Goal: Task Accomplishment & Management: Manage account settings

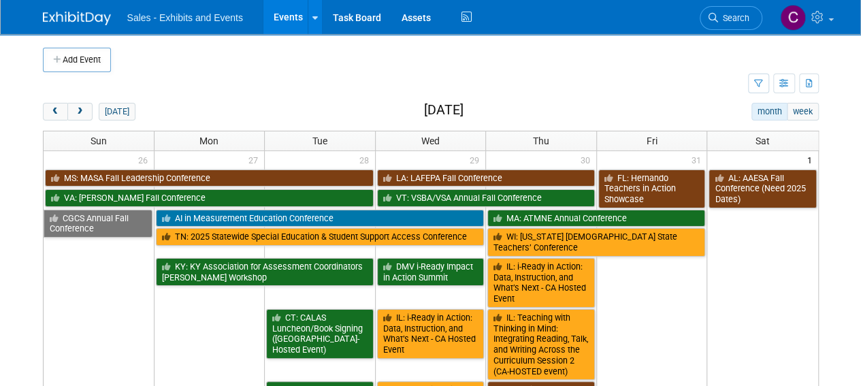
click at [82, 108] on span "next" at bounding box center [80, 112] width 10 height 9
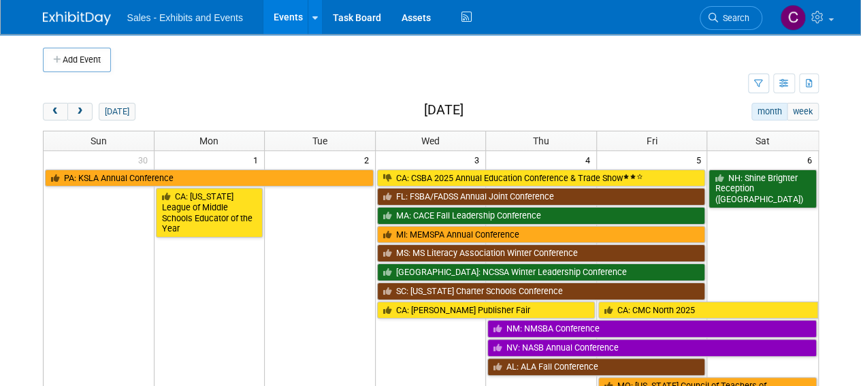
click at [82, 108] on span "next" at bounding box center [80, 112] width 10 height 9
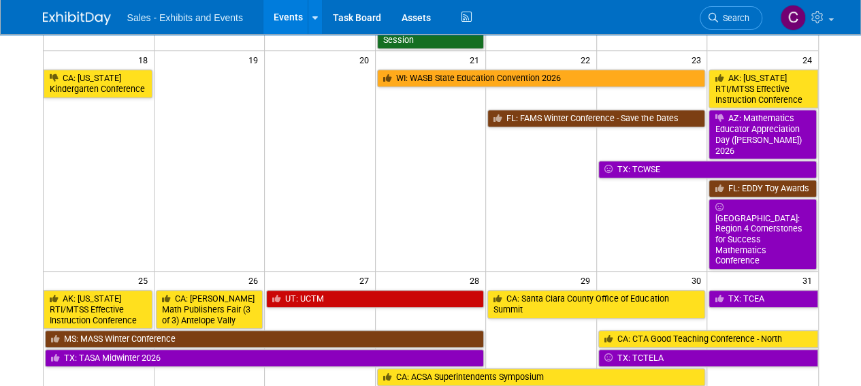
scroll to position [429, 0]
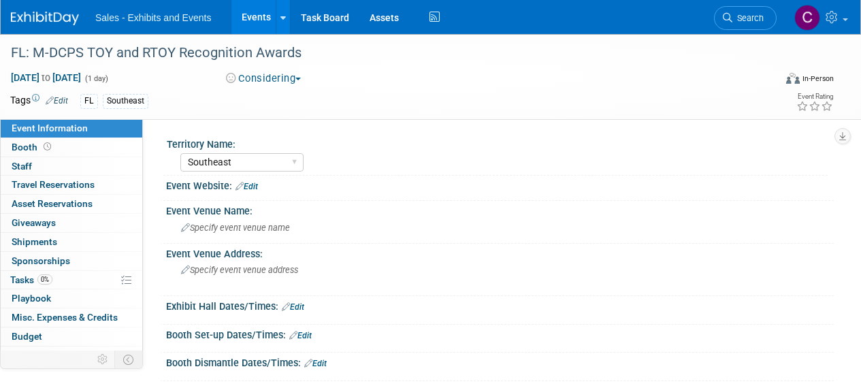
select select "Southeast"
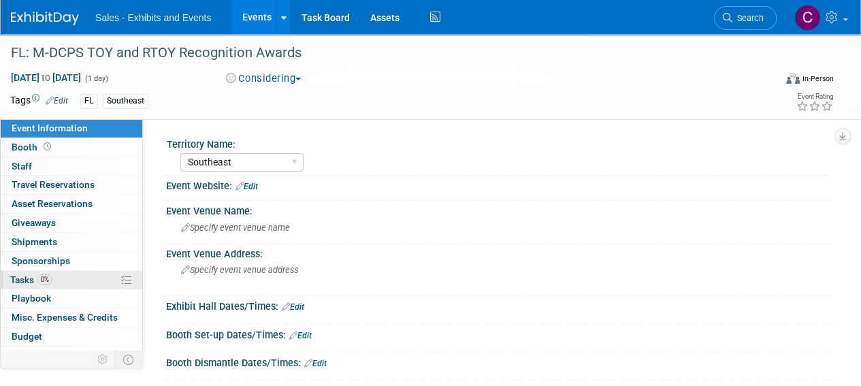
click at [19, 274] on span "Tasks 0%" at bounding box center [31, 279] width 42 height 11
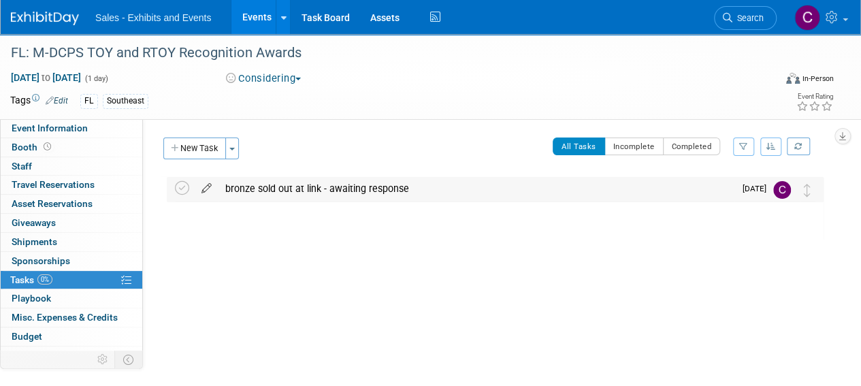
click at [206, 187] on icon at bounding box center [207, 185] width 24 height 17
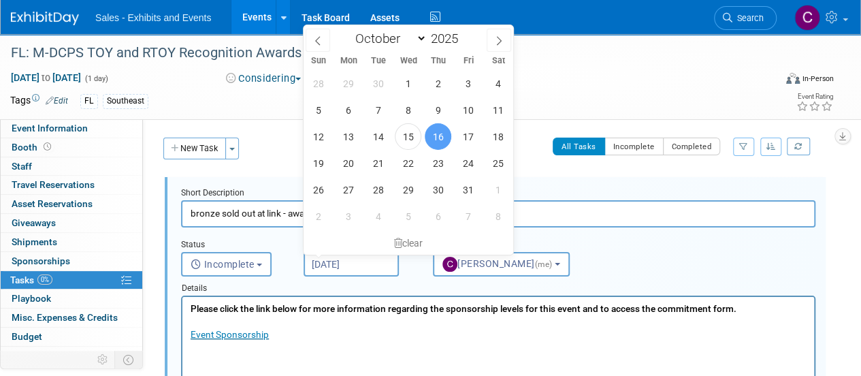
click at [334, 272] on input "Oct 16, 2025" at bounding box center [351, 264] width 95 height 25
click at [442, 174] on span "23" at bounding box center [438, 163] width 27 height 27
type input "Oct 23, 2025"
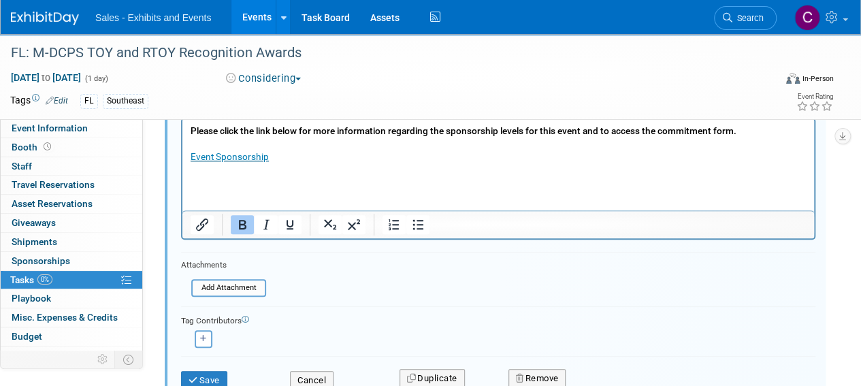
scroll to position [191, 0]
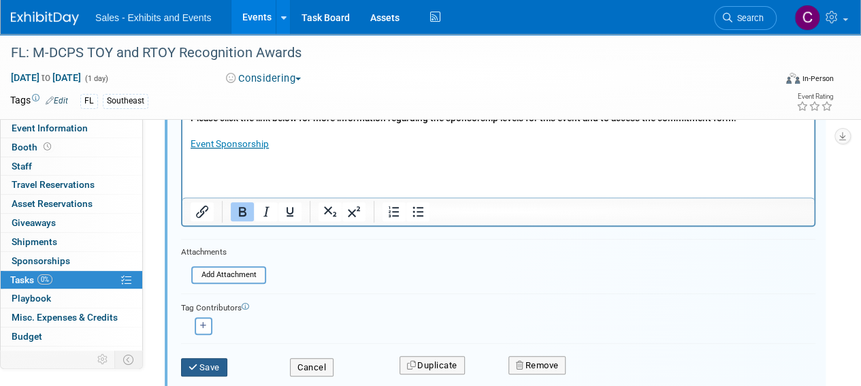
click at [227, 364] on button "Save" at bounding box center [204, 367] width 46 height 19
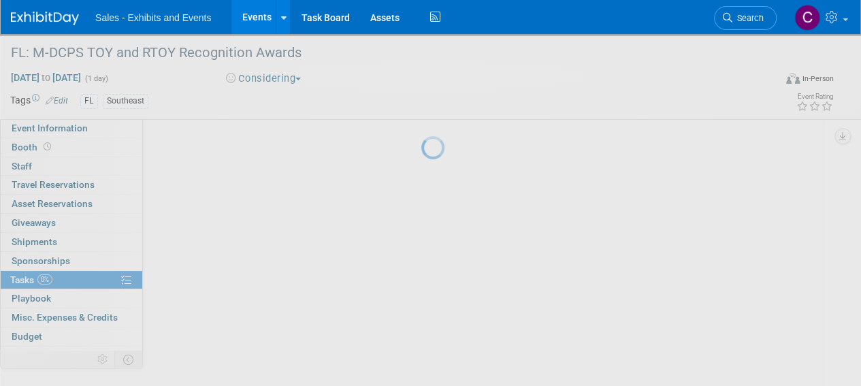
scroll to position [41, 0]
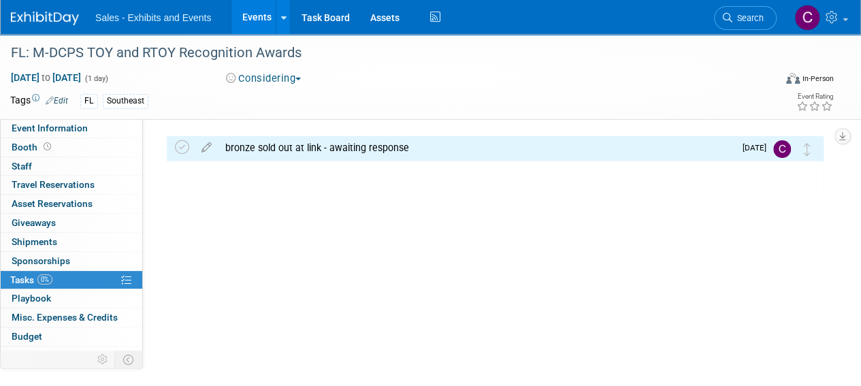
click at [249, 20] on link "Events" at bounding box center [256, 17] width 50 height 34
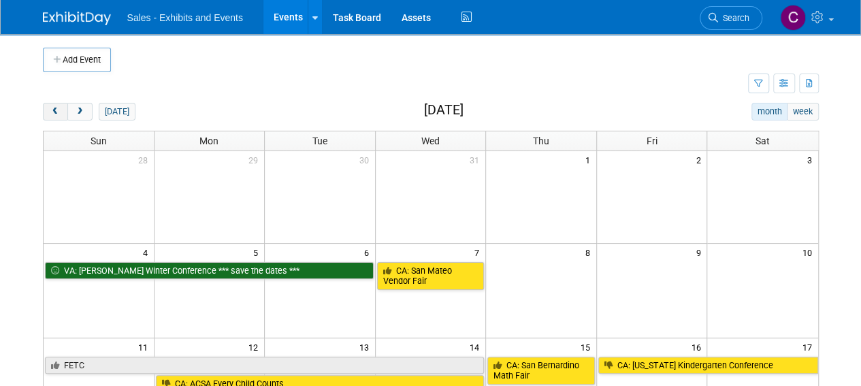
click at [46, 115] on button "prev" at bounding box center [55, 112] width 25 height 18
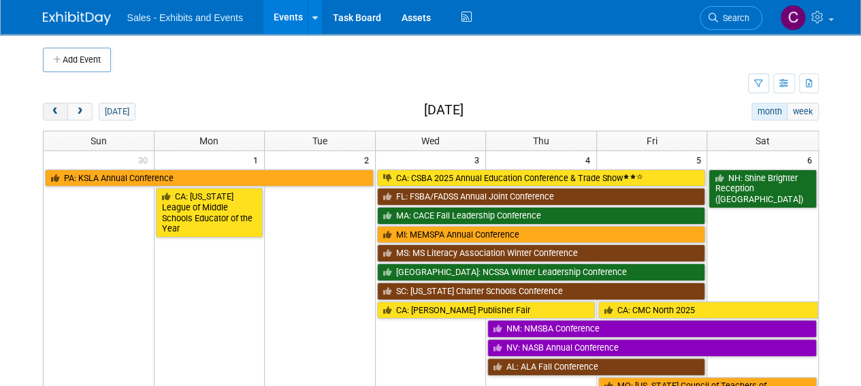
click at [45, 114] on button "prev" at bounding box center [55, 112] width 25 height 18
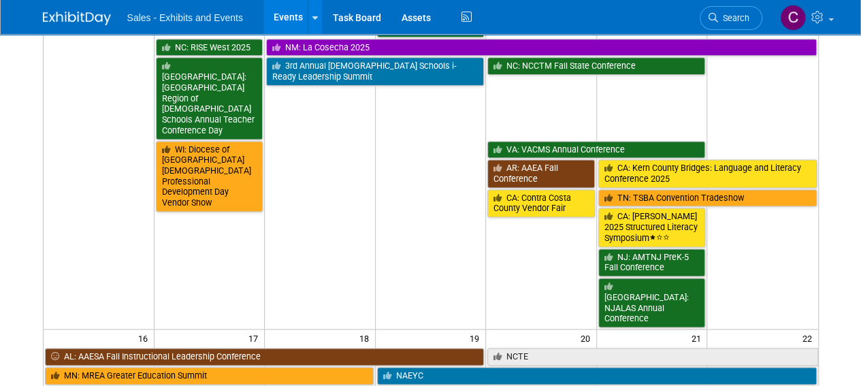
scroll to position [949, 0]
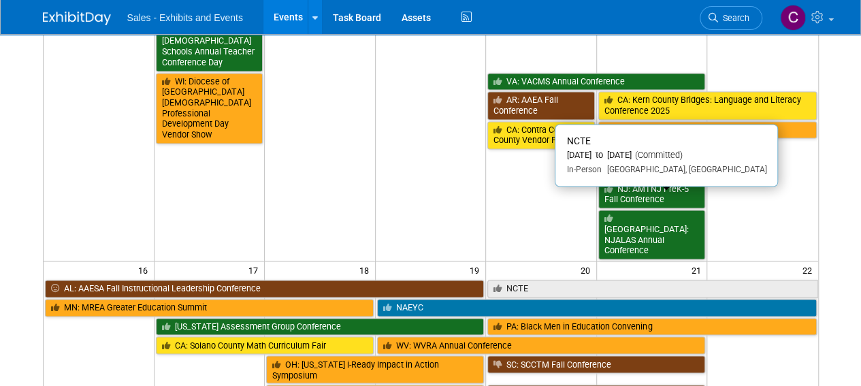
click at [530, 280] on link "NCTE" at bounding box center [652, 289] width 330 height 18
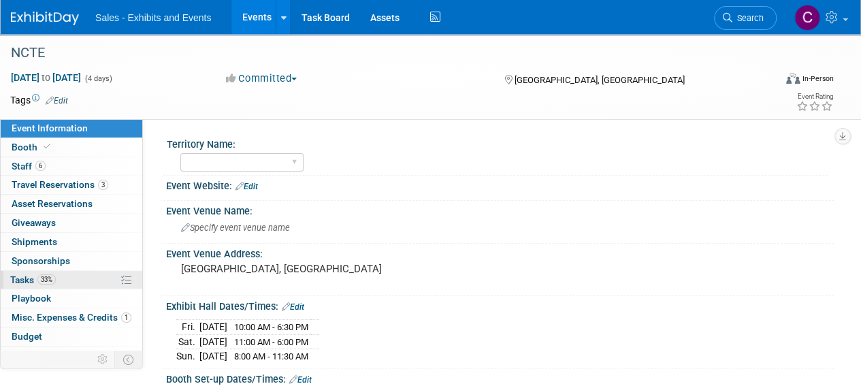
click at [16, 277] on span "Tasks 33%" at bounding box center [33, 279] width 46 height 11
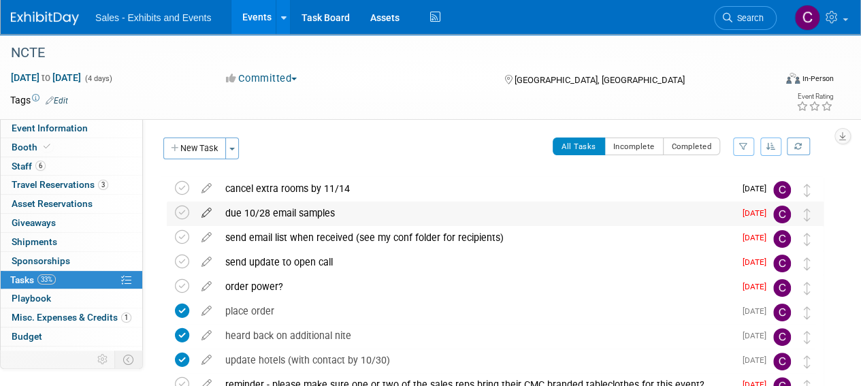
click at [206, 214] on icon at bounding box center [207, 210] width 24 height 17
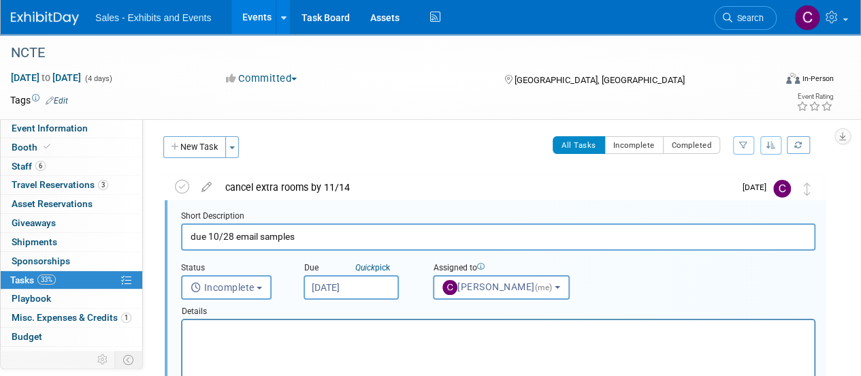
scroll to position [1, 0]
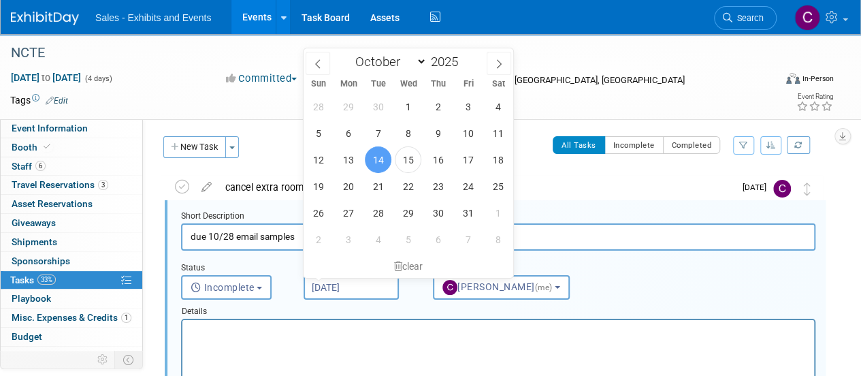
click at [333, 281] on input "[DATE]" at bounding box center [351, 287] width 95 height 25
click at [381, 191] on span "21" at bounding box center [378, 186] width 27 height 27
type input "Oct 21, 2025"
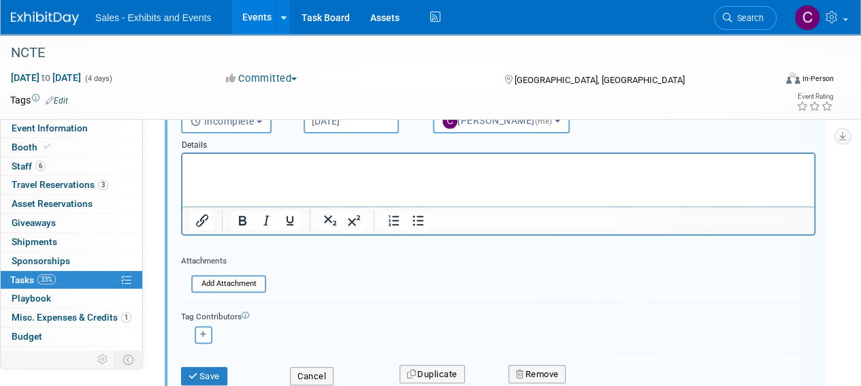
scroll to position [174, 0]
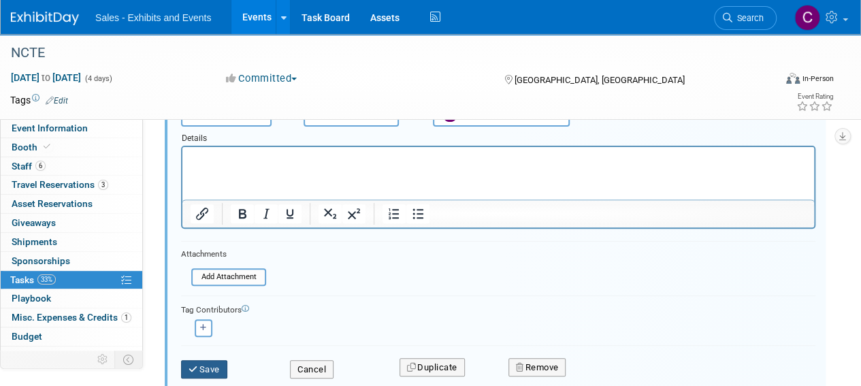
click at [189, 374] on button "Save" at bounding box center [204, 369] width 46 height 19
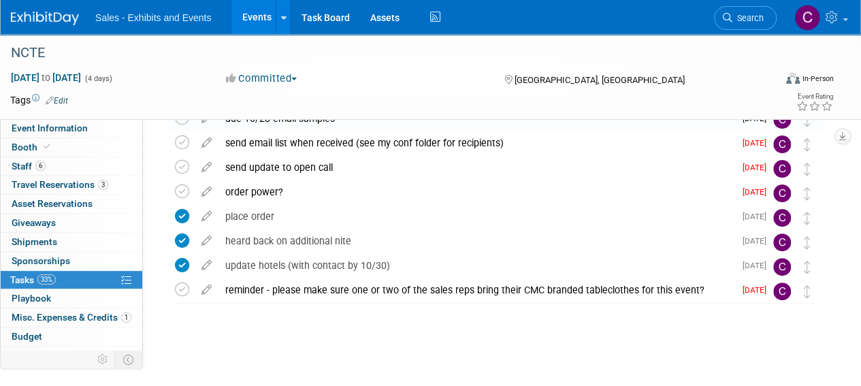
scroll to position [94, 0]
click at [205, 190] on icon at bounding box center [207, 189] width 24 height 17
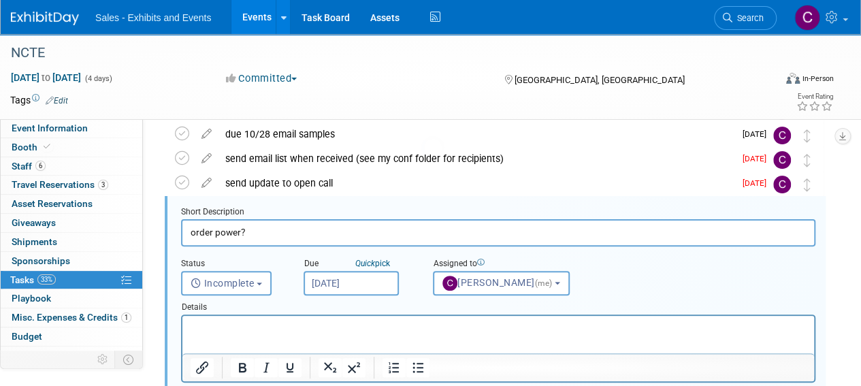
scroll to position [75, 0]
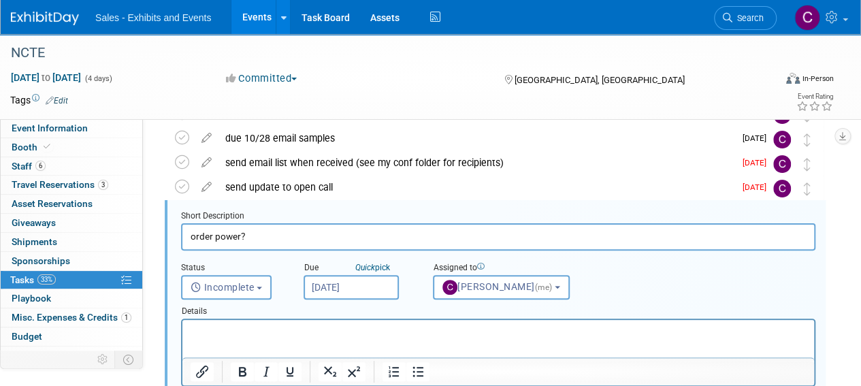
click at [325, 285] on input "[DATE]" at bounding box center [351, 287] width 95 height 25
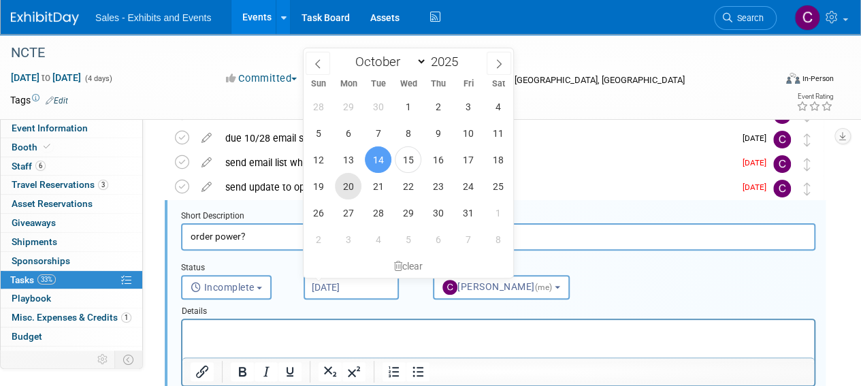
click at [353, 187] on span "20" at bounding box center [348, 186] width 27 height 27
type input "Oct 20, 2025"
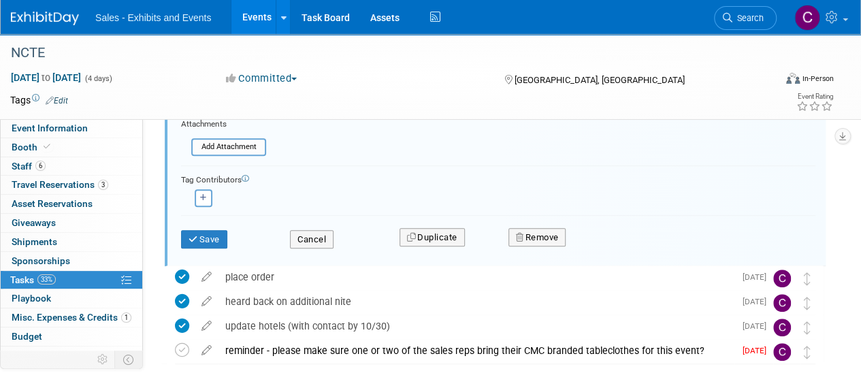
scroll to position [364, 0]
click at [214, 241] on button "Save" at bounding box center [204, 238] width 46 height 19
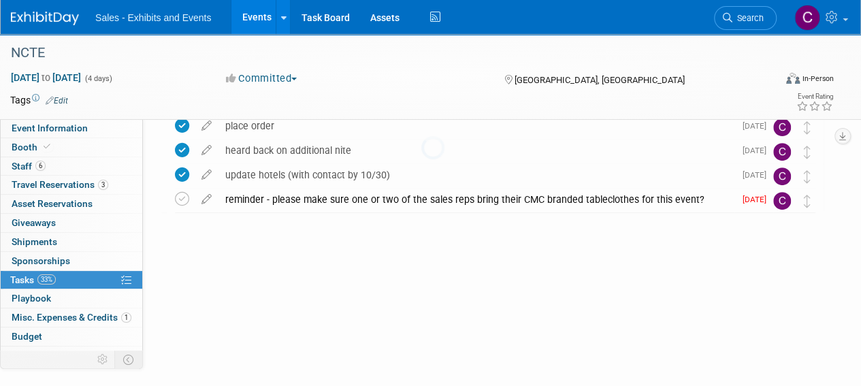
scroll to position [94, 0]
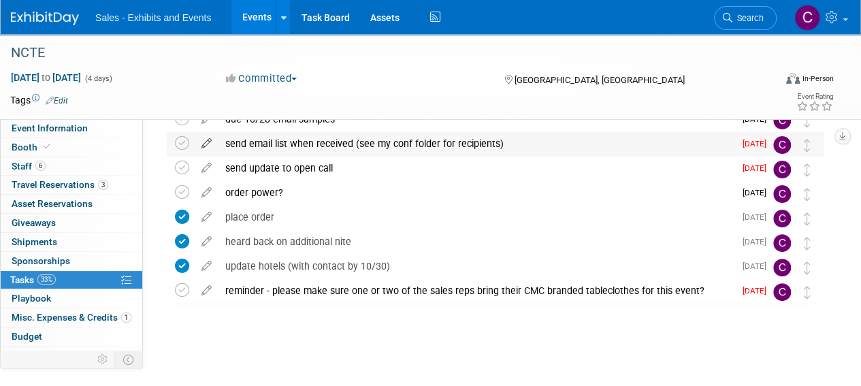
click at [211, 143] on icon at bounding box center [207, 140] width 24 height 17
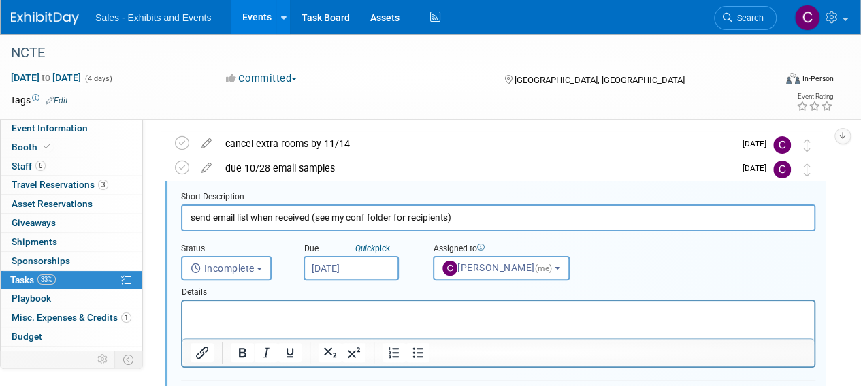
scroll to position [26, 0]
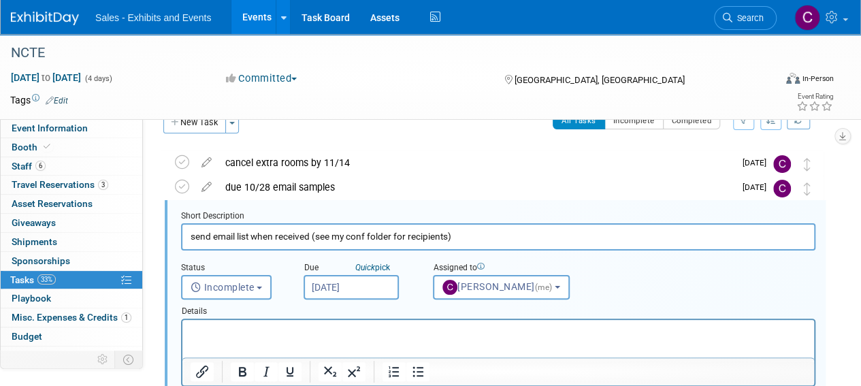
click at [343, 289] on input "Oct 15, 2025" at bounding box center [351, 287] width 95 height 25
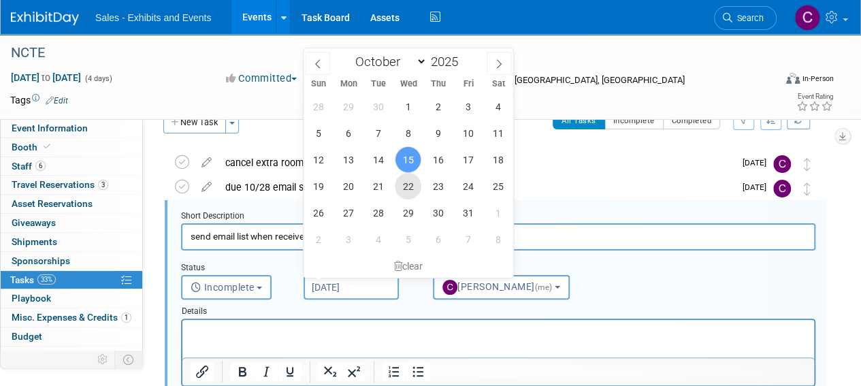
click at [406, 189] on span "22" at bounding box center [408, 186] width 27 height 27
type input "Oct 22, 2025"
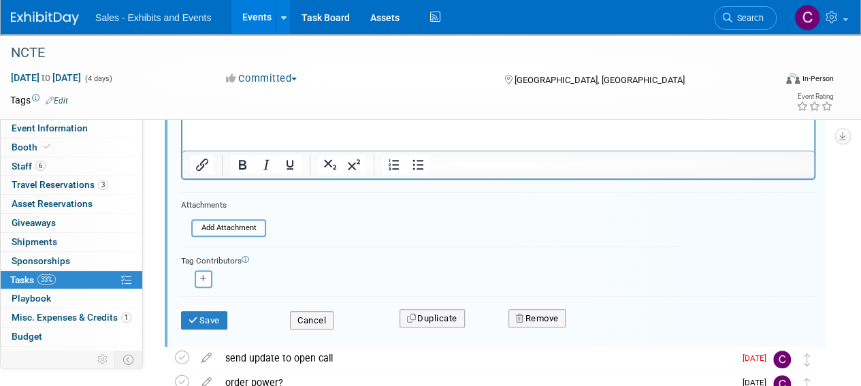
scroll to position [291, 0]
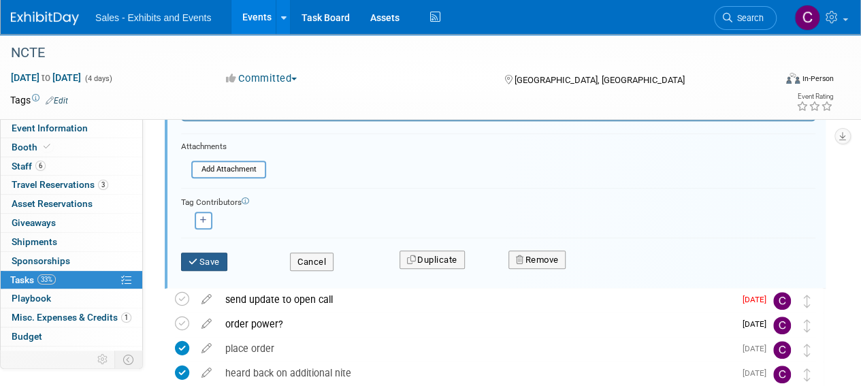
click at [216, 257] on button "Save" at bounding box center [204, 262] width 46 height 19
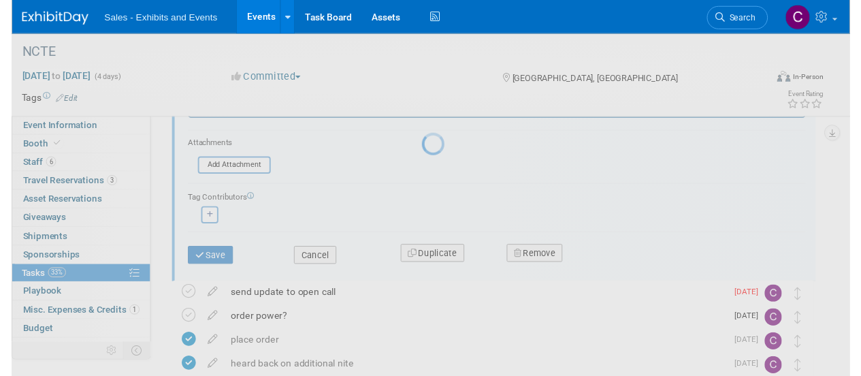
scroll to position [94, 0]
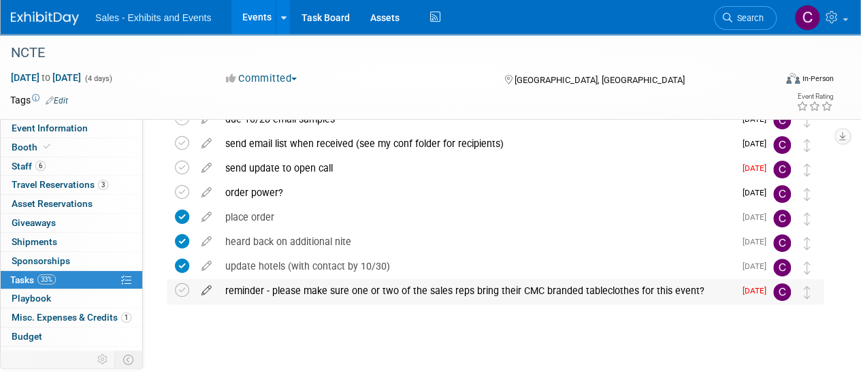
click at [203, 289] on icon at bounding box center [207, 287] width 24 height 17
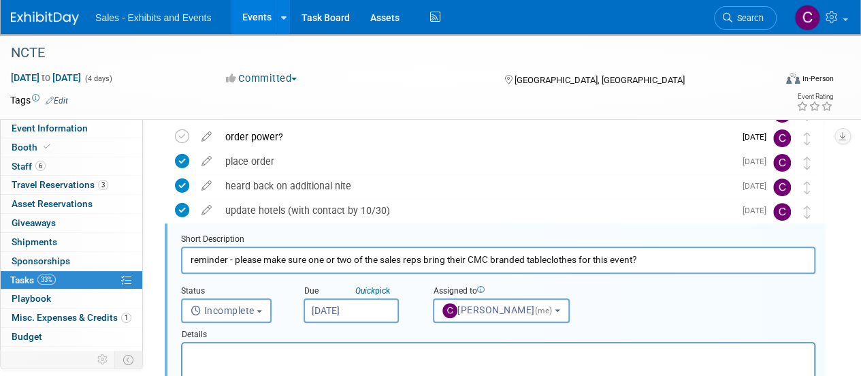
scroll to position [173, 0]
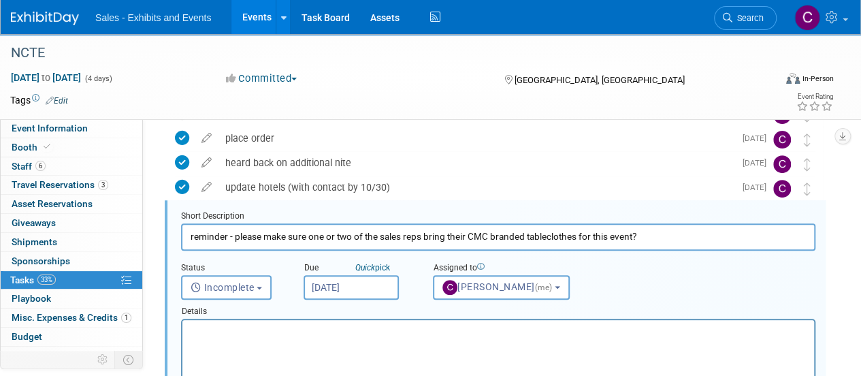
click at [347, 291] on input "Oct 15, 2025" at bounding box center [351, 287] width 95 height 25
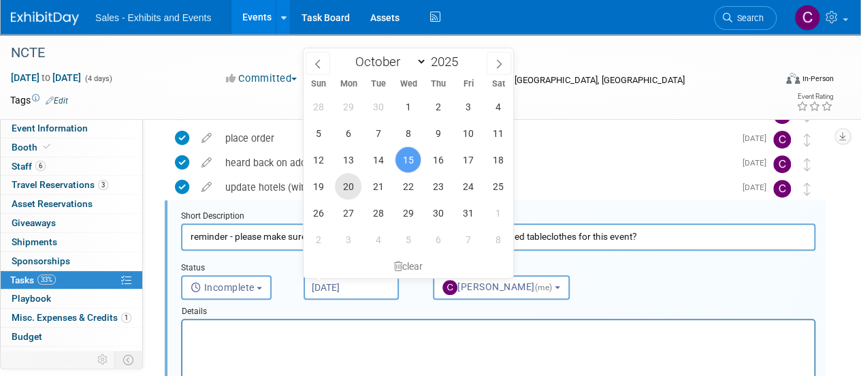
click at [353, 191] on span "20" at bounding box center [348, 186] width 27 height 27
type input "Oct 20, 2025"
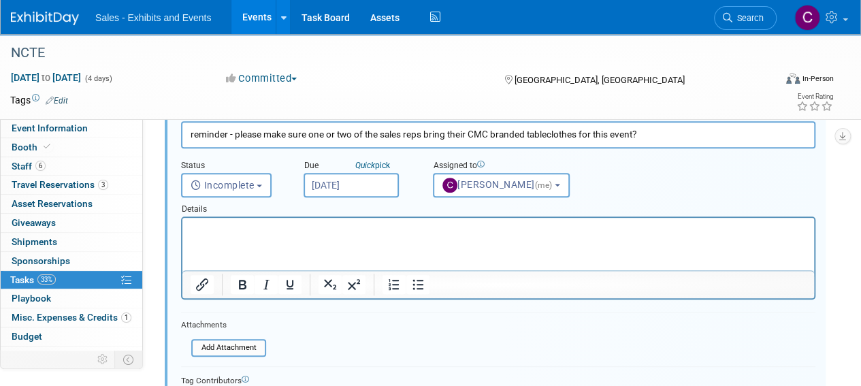
scroll to position [354, 0]
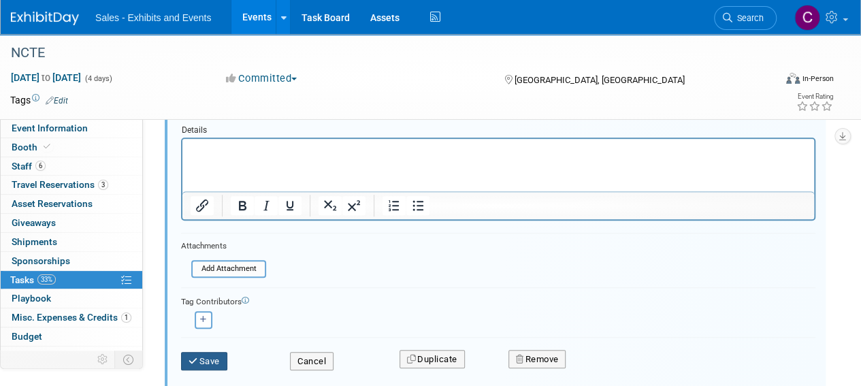
click at [213, 355] on button "Save" at bounding box center [204, 361] width 46 height 19
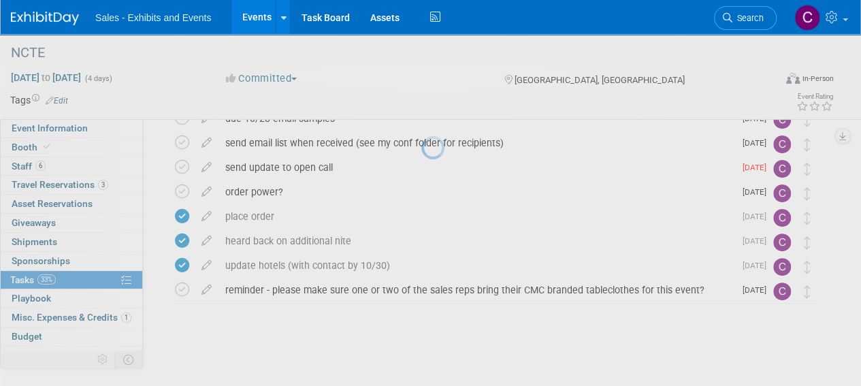
scroll to position [94, 0]
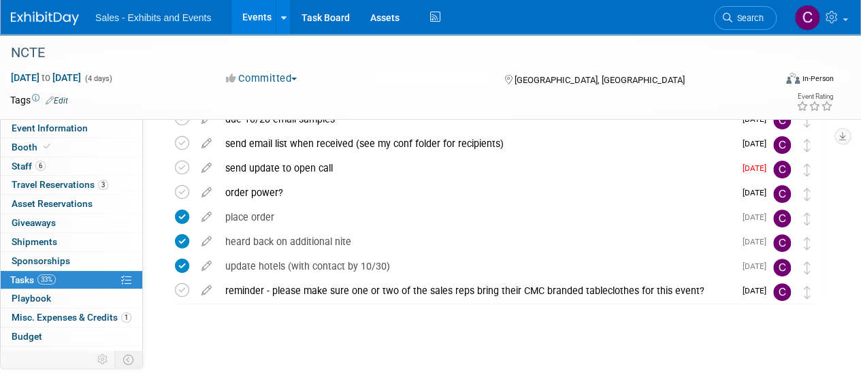
click at [256, 22] on link "Events" at bounding box center [256, 17] width 50 height 34
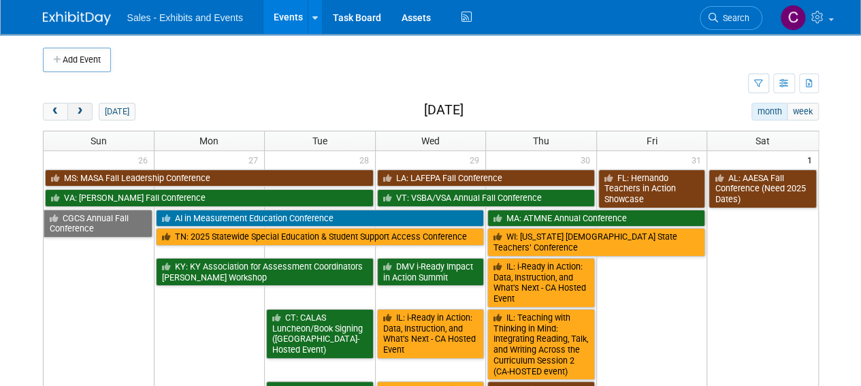
click at [83, 108] on span "next" at bounding box center [80, 112] width 10 height 9
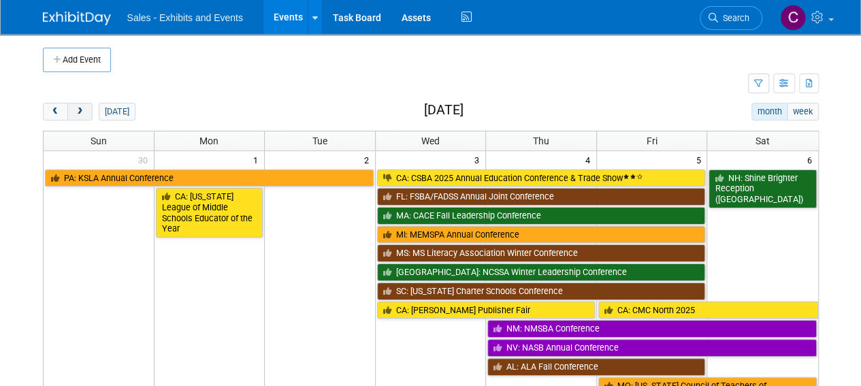
click at [83, 108] on span "next" at bounding box center [80, 112] width 10 height 9
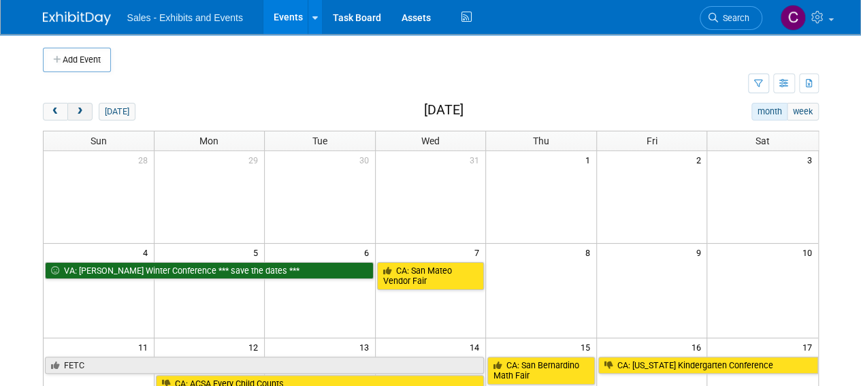
click at [83, 108] on span "next" at bounding box center [80, 112] width 10 height 9
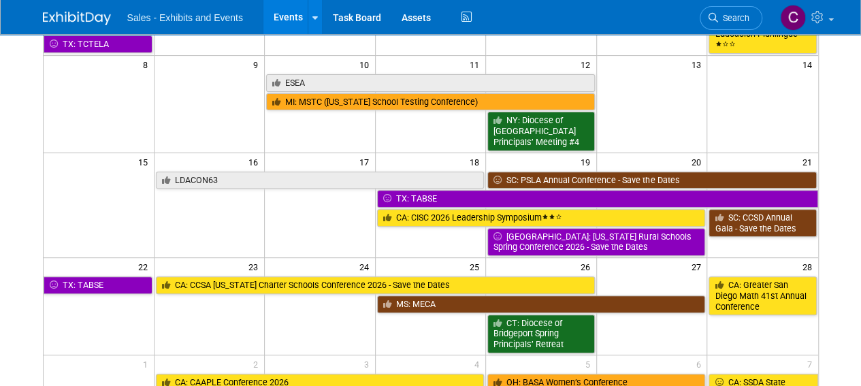
scroll to position [354, 0]
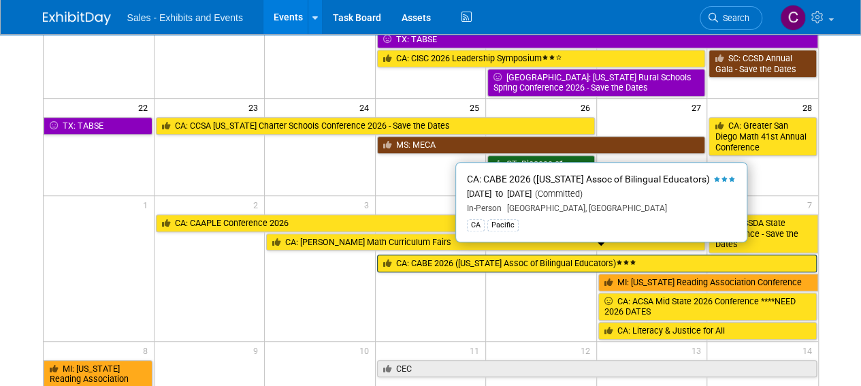
click at [423, 255] on link "CA: CABE 2026 ([US_STATE] Assoc of Bilingual Educators)" at bounding box center [597, 264] width 440 height 18
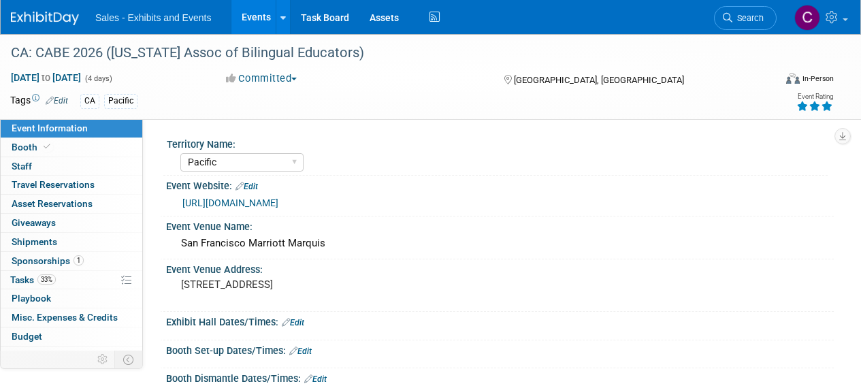
select select "Pacific"
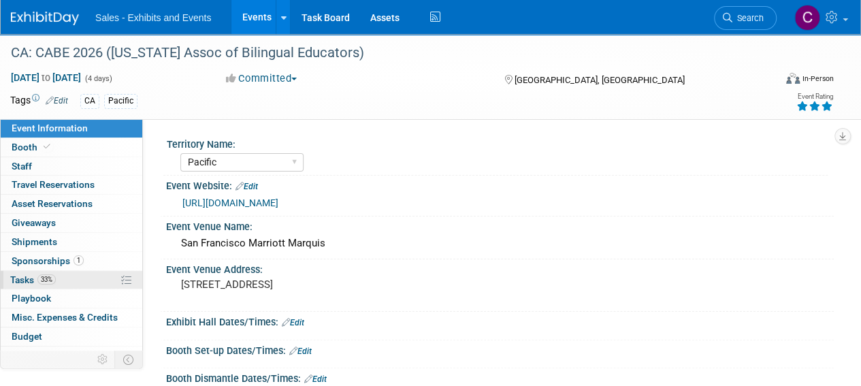
click at [19, 280] on span "Tasks 33%" at bounding box center [33, 279] width 46 height 11
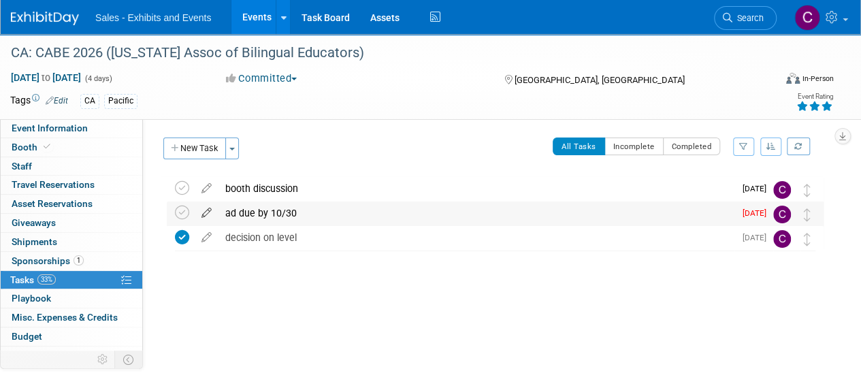
click at [204, 209] on icon at bounding box center [207, 210] width 24 height 17
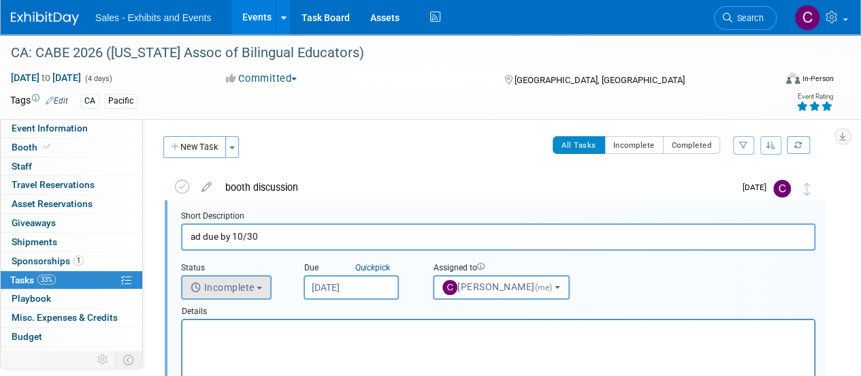
scroll to position [1, 0]
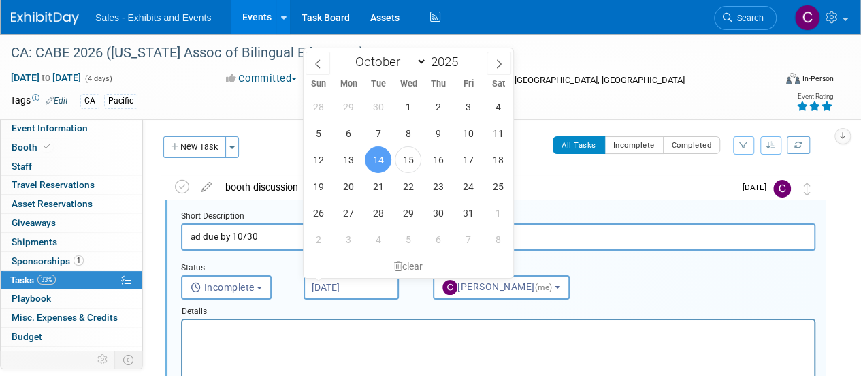
click at [375, 284] on input "Oct 14, 2025" at bounding box center [351, 287] width 95 height 25
click at [466, 155] on span "17" at bounding box center [468, 159] width 27 height 27
type input "Oct 17, 2025"
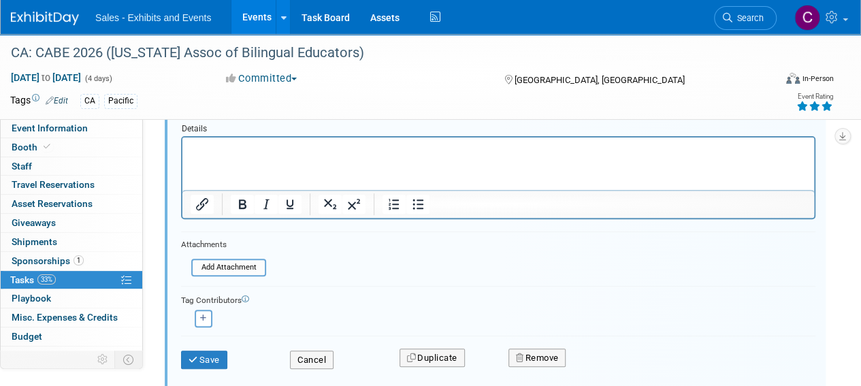
scroll to position [191, 0]
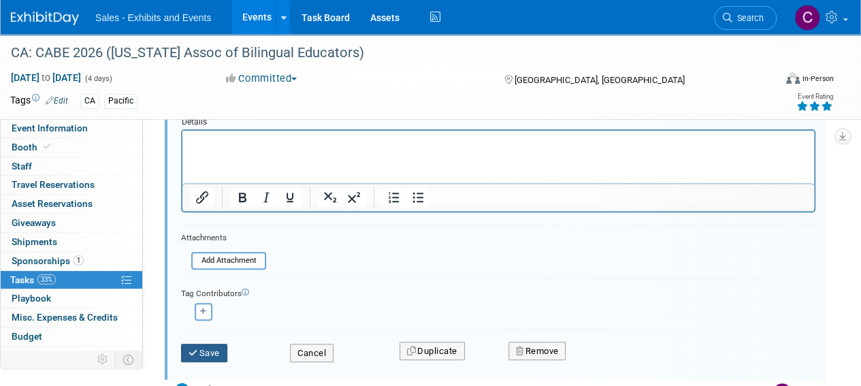
click at [217, 355] on button "Save" at bounding box center [204, 353] width 46 height 19
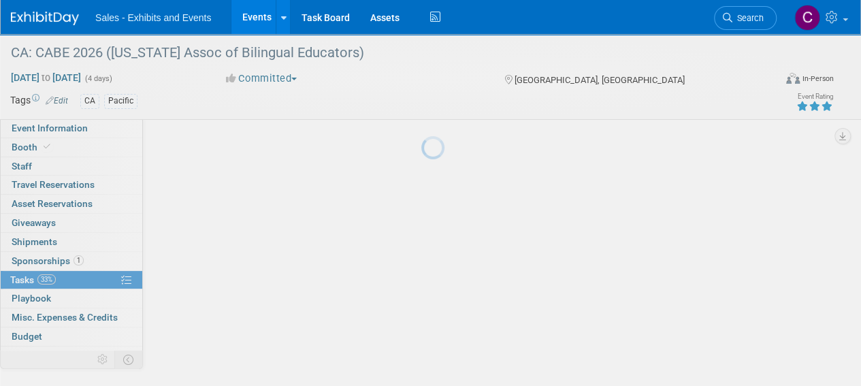
scroll to position [41, 0]
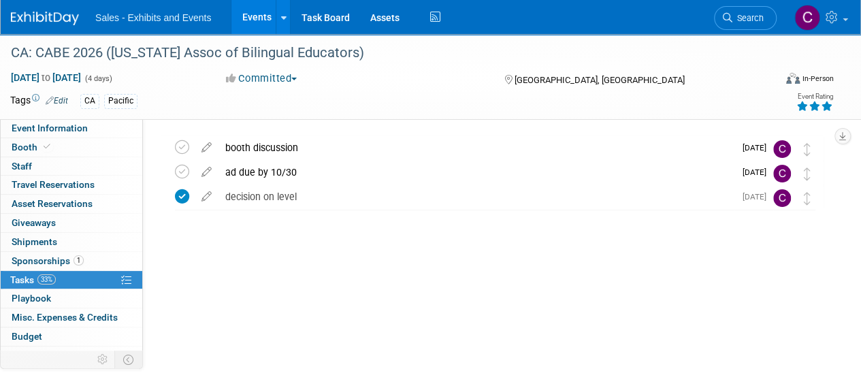
click at [246, 16] on link "Events" at bounding box center [256, 17] width 50 height 34
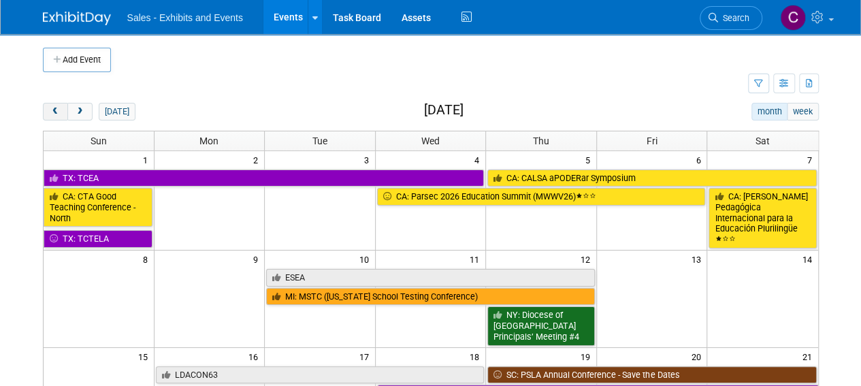
click at [58, 104] on button "prev" at bounding box center [55, 112] width 25 height 18
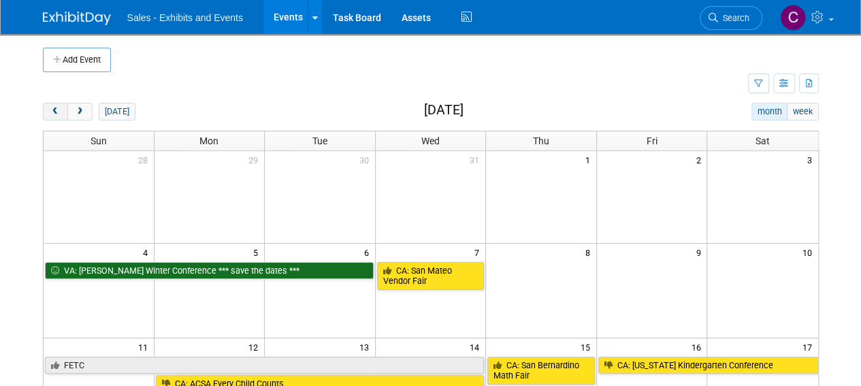
click at [58, 104] on button "prev" at bounding box center [55, 112] width 25 height 18
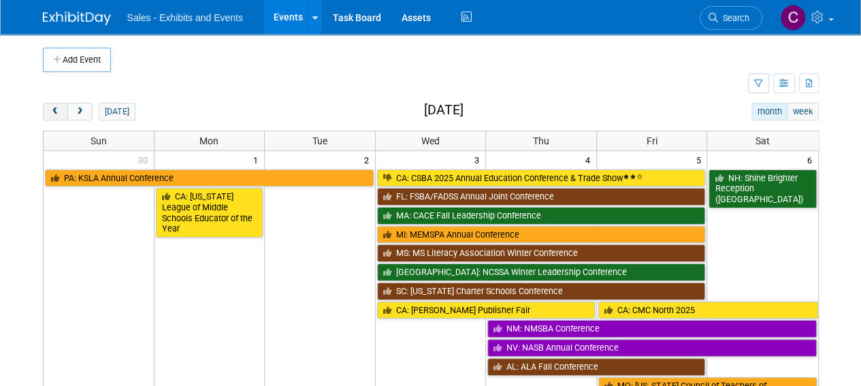
click at [58, 104] on button "prev" at bounding box center [55, 112] width 25 height 18
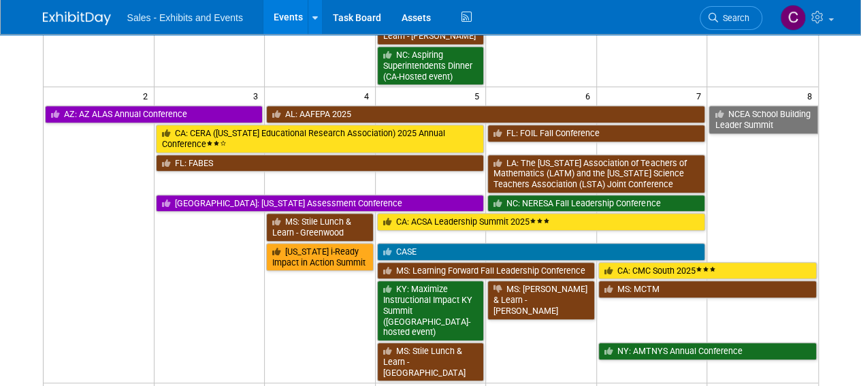
scroll to position [435, 0]
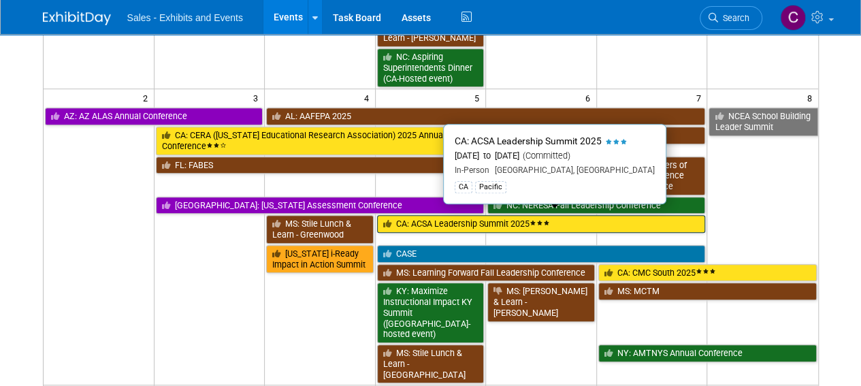
click at [407, 215] on link "CA: ACSA Leadership Summit 2025" at bounding box center [541, 224] width 329 height 18
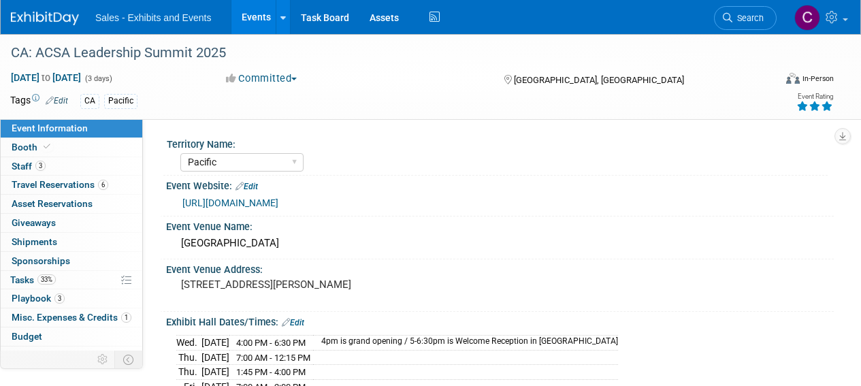
select select "Pacific"
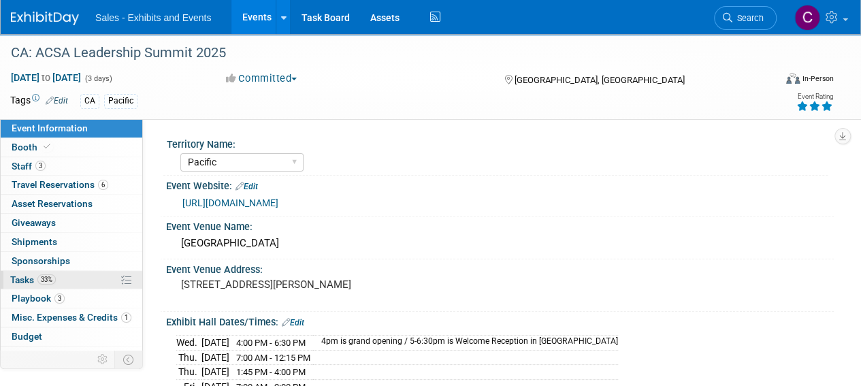
click at [20, 280] on span "Tasks 33%" at bounding box center [33, 279] width 46 height 11
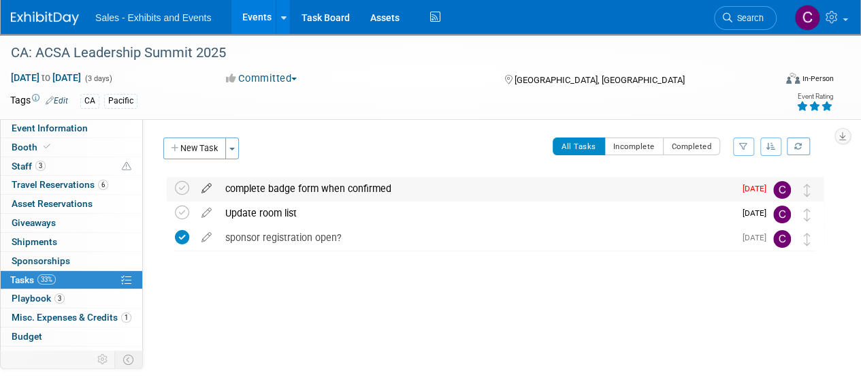
click at [207, 187] on icon at bounding box center [207, 185] width 24 height 17
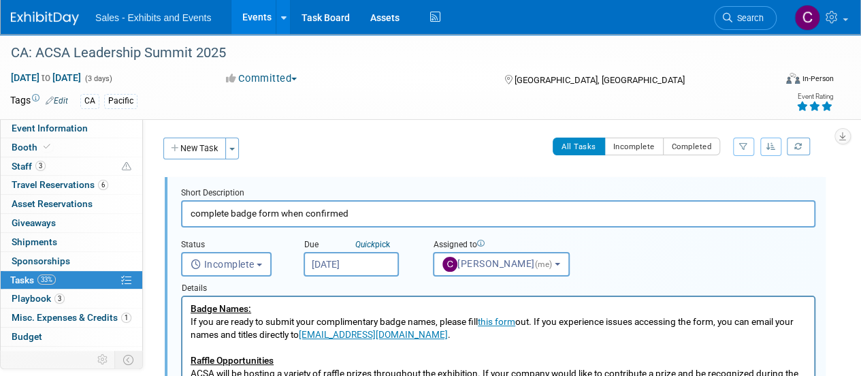
click at [330, 267] on input "Oct 14, 2025" at bounding box center [351, 264] width 95 height 25
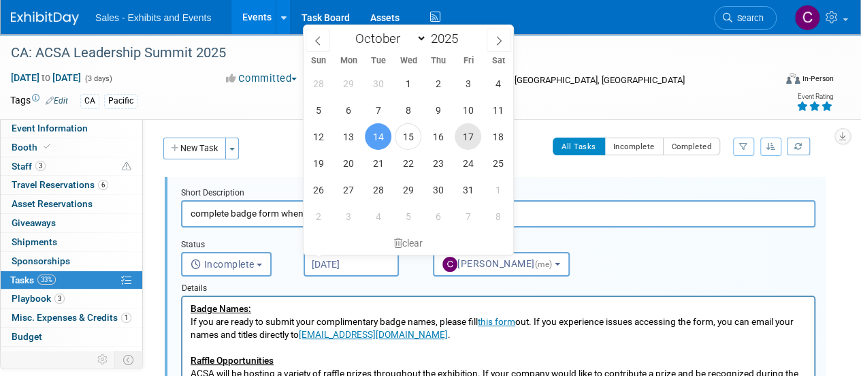
click at [462, 143] on span "17" at bounding box center [468, 136] width 27 height 27
type input "Oct 17, 2025"
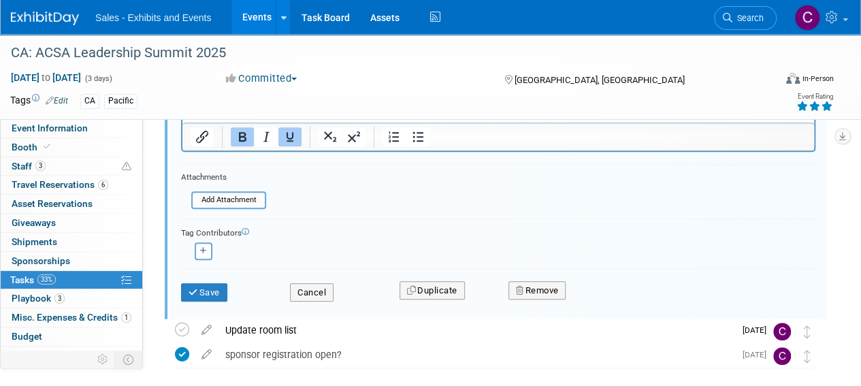
scroll to position [315, 0]
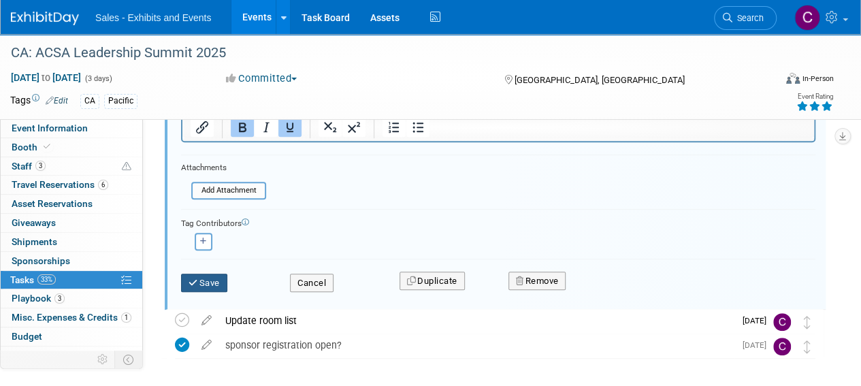
click at [206, 281] on button "Save" at bounding box center [204, 283] width 46 height 19
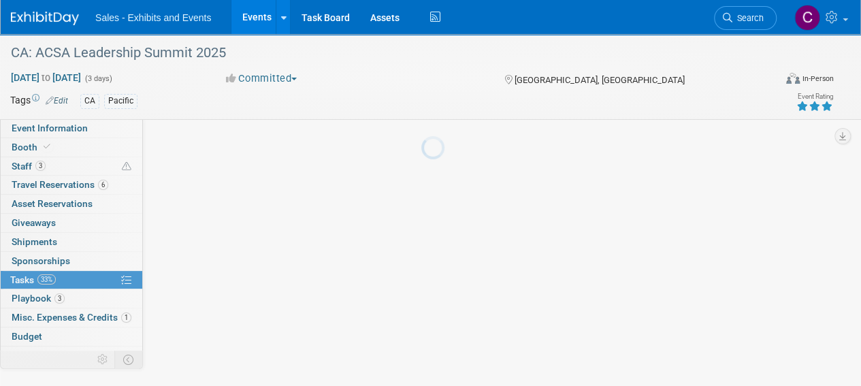
scroll to position [41, 0]
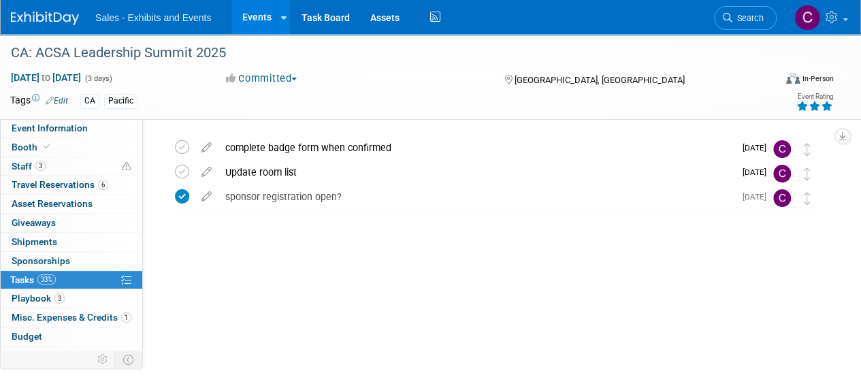
click at [256, 9] on link "Events" at bounding box center [256, 17] width 50 height 34
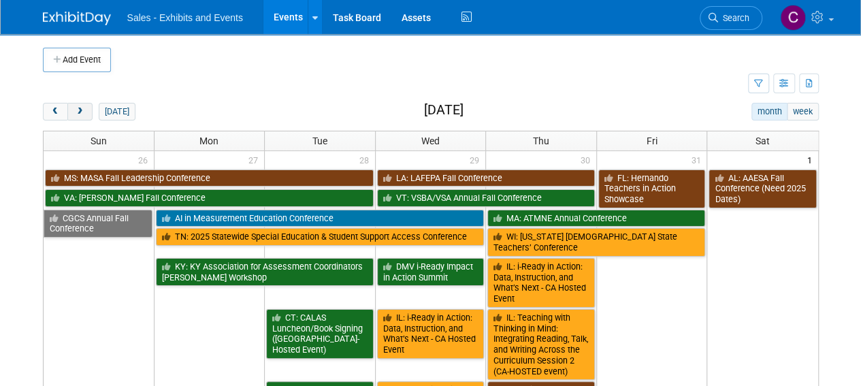
click at [83, 108] on span "next" at bounding box center [80, 112] width 10 height 9
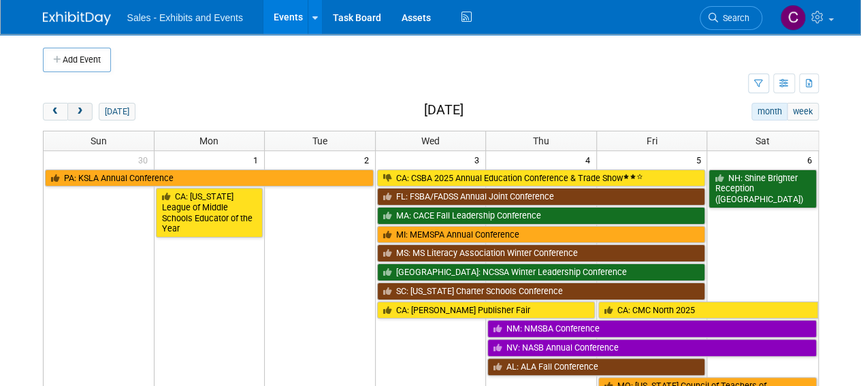
click at [83, 108] on span "next" at bounding box center [80, 112] width 10 height 9
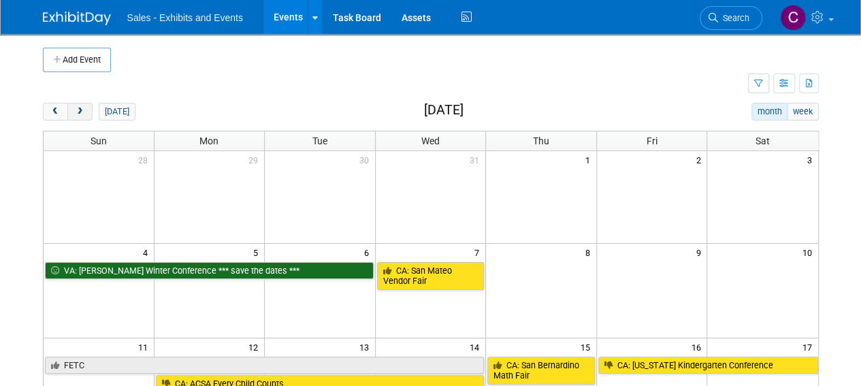
click at [83, 108] on span "next" at bounding box center [80, 112] width 10 height 9
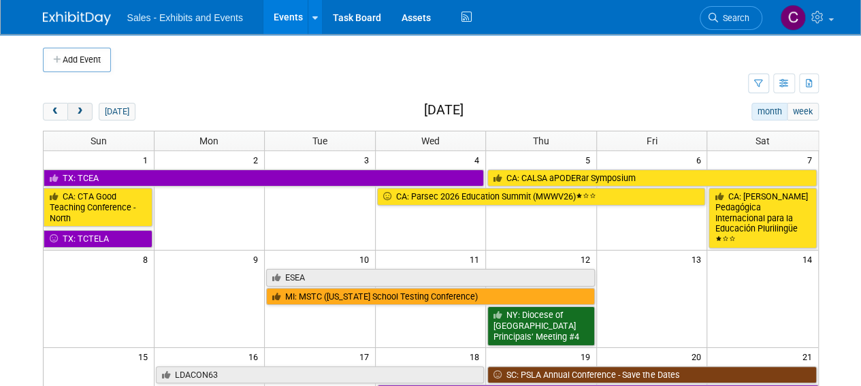
click at [80, 116] on button "next" at bounding box center [79, 112] width 25 height 18
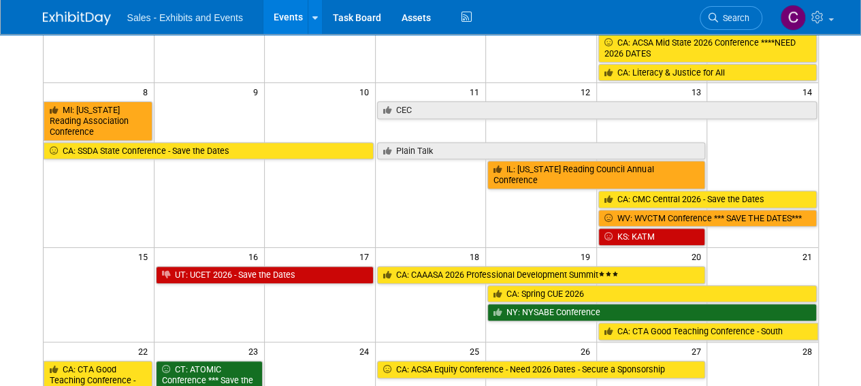
scroll to position [215, 0]
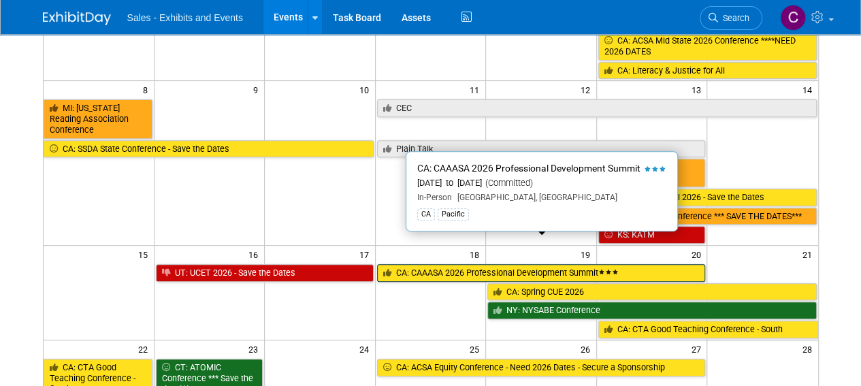
click at [421, 264] on link "CA: CAAASA 2026 Professional Development Summit" at bounding box center [541, 273] width 329 height 18
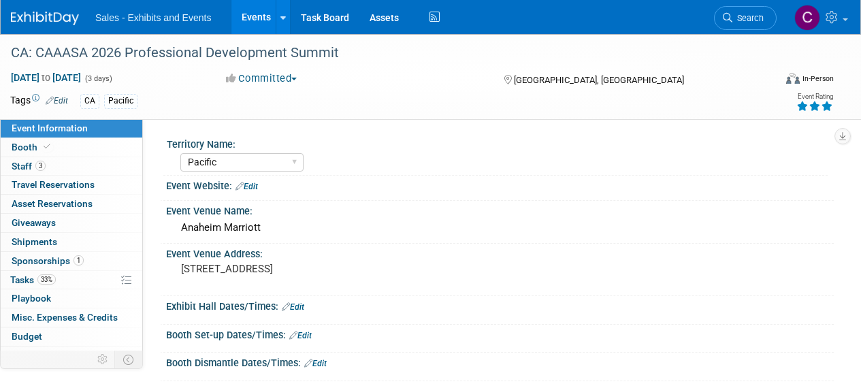
select select "Pacific"
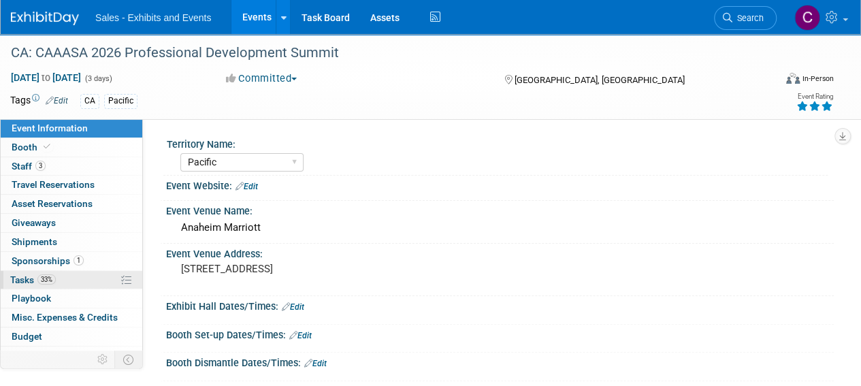
click at [22, 283] on span "Tasks 33%" at bounding box center [33, 279] width 46 height 11
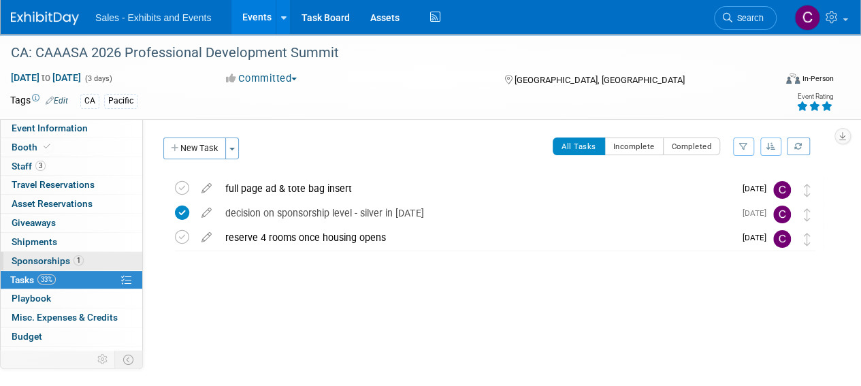
click at [22, 257] on span "Sponsorships 1" at bounding box center [48, 260] width 72 height 11
